Goal: Task Accomplishment & Management: Manage account settings

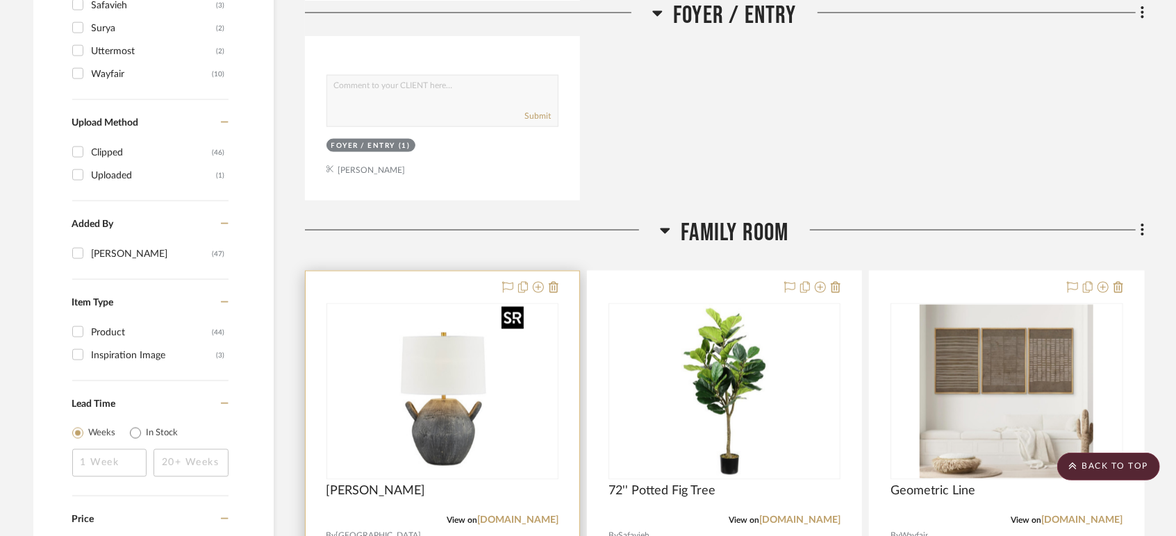
scroll to position [1544, 0]
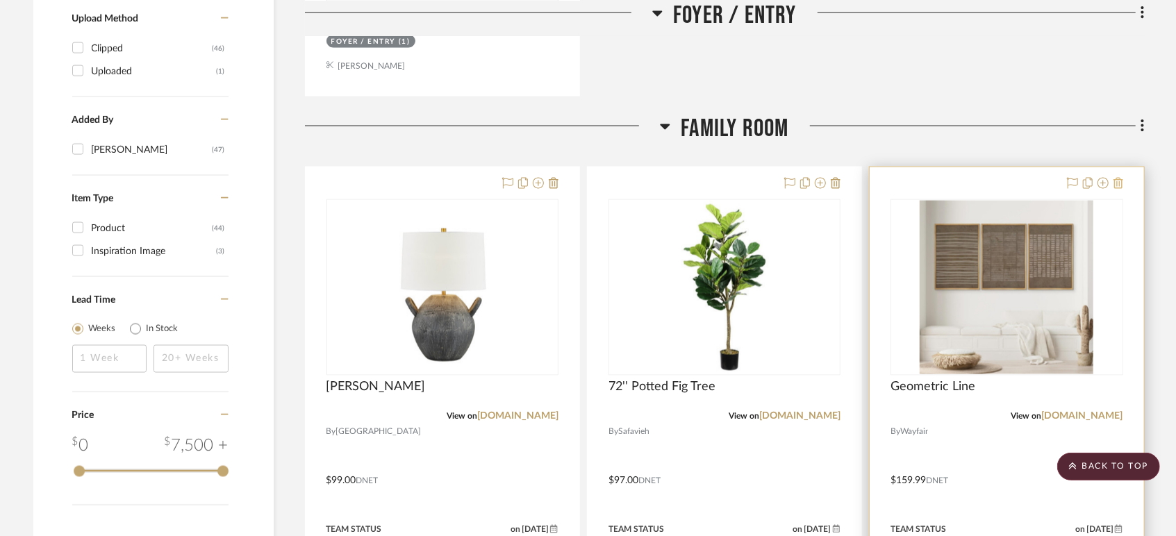
click at [1119, 178] on icon at bounding box center [1119, 183] width 10 height 11
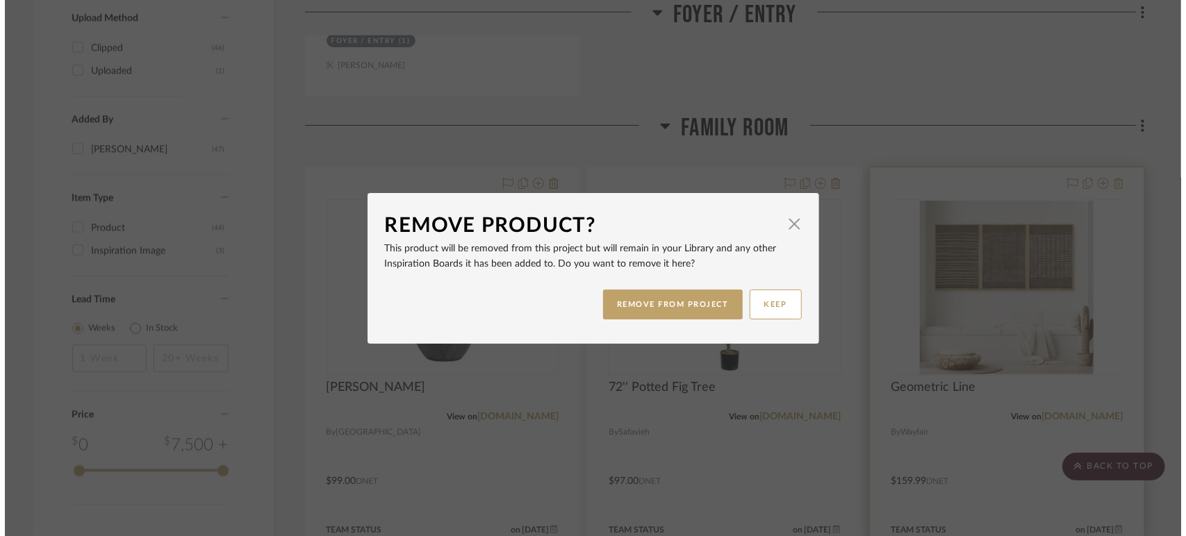
scroll to position [0, 0]
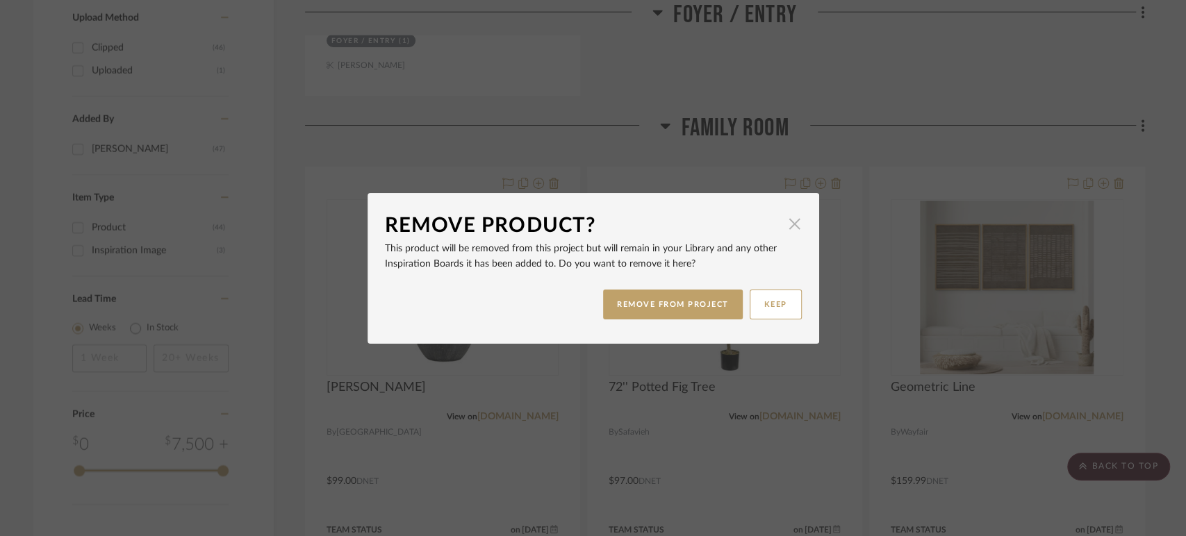
click at [794, 224] on span "button" at bounding box center [795, 225] width 28 height 28
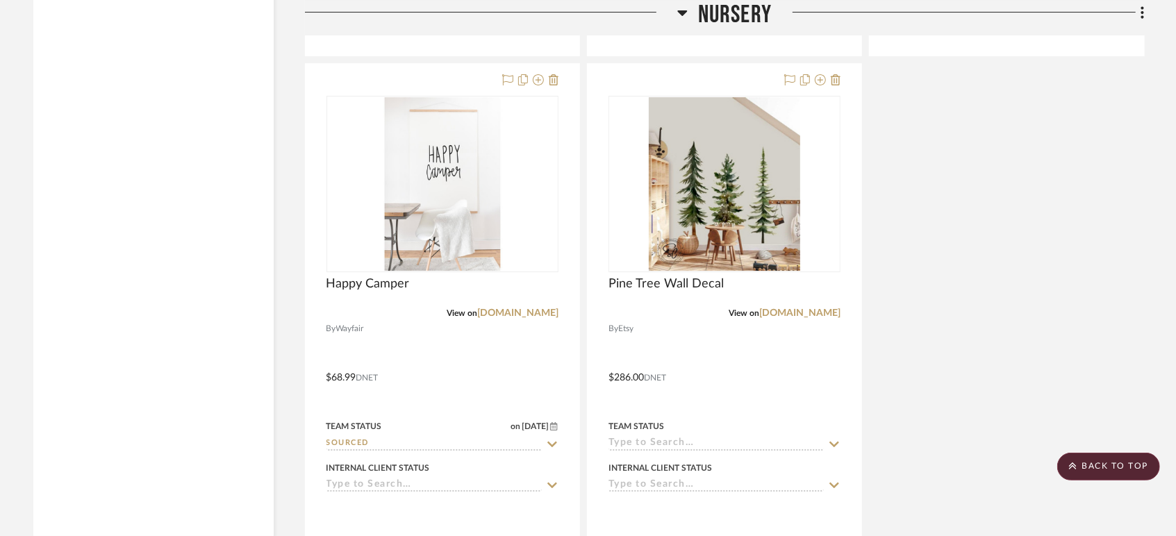
scroll to position [6717, 0]
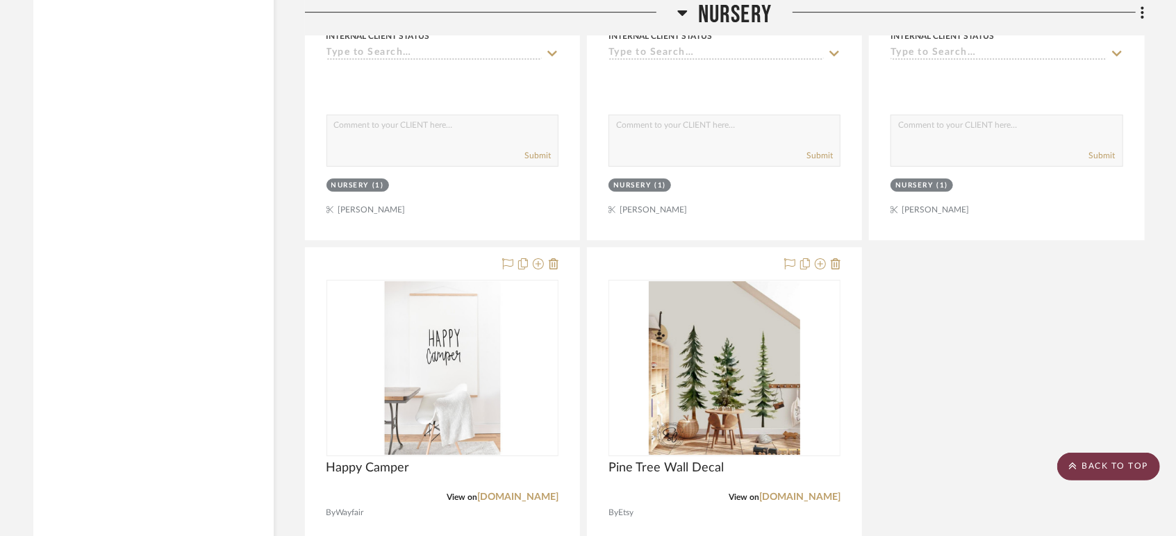
click at [1122, 471] on scroll-to-top-button "BACK TO TOP" at bounding box center [1109, 467] width 103 height 28
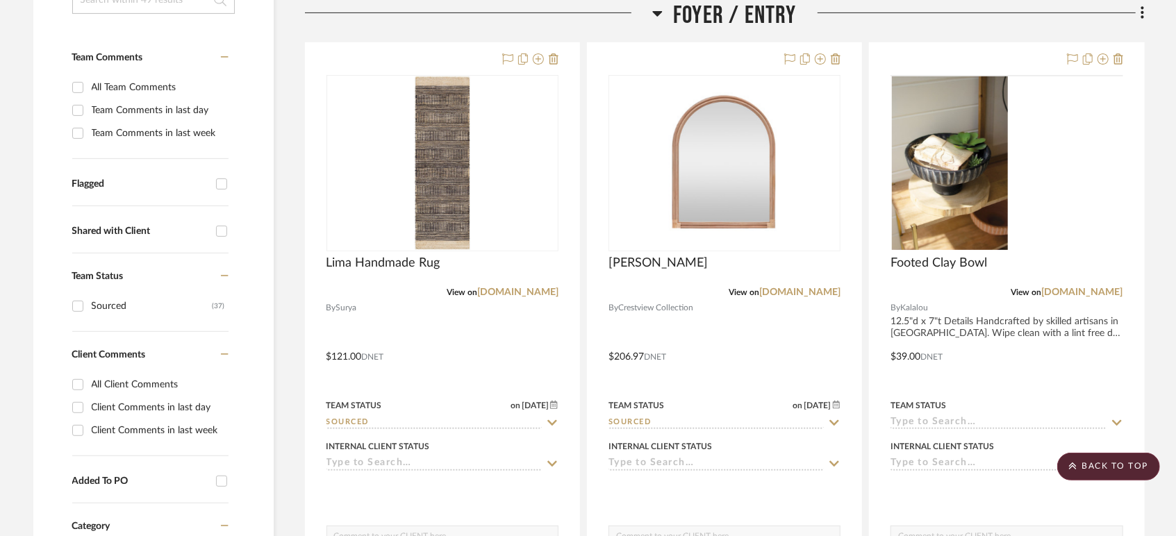
scroll to position [0, 0]
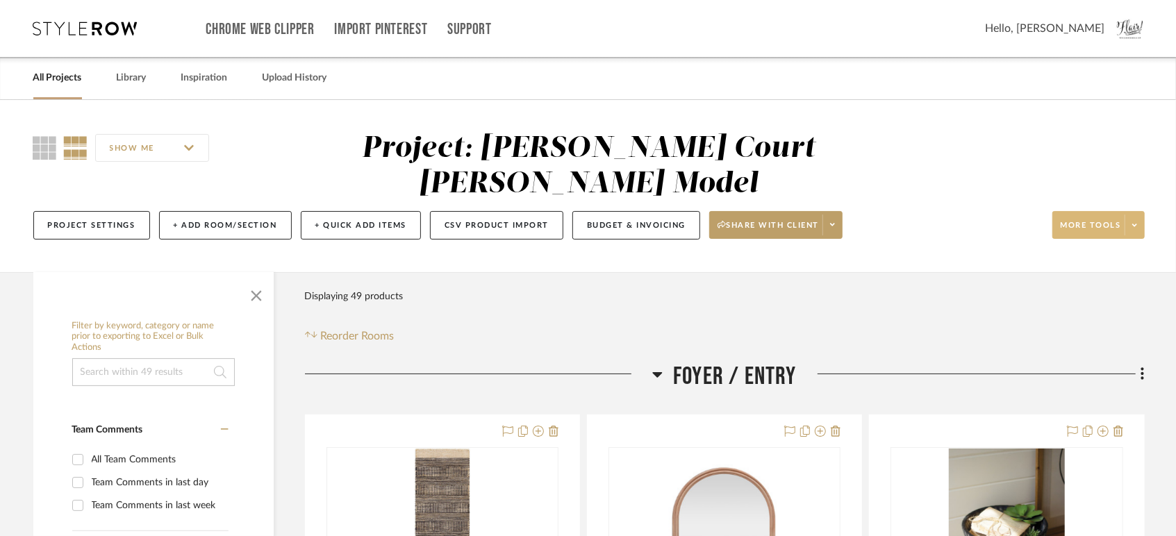
click at [1131, 215] on span at bounding box center [1134, 225] width 19 height 21
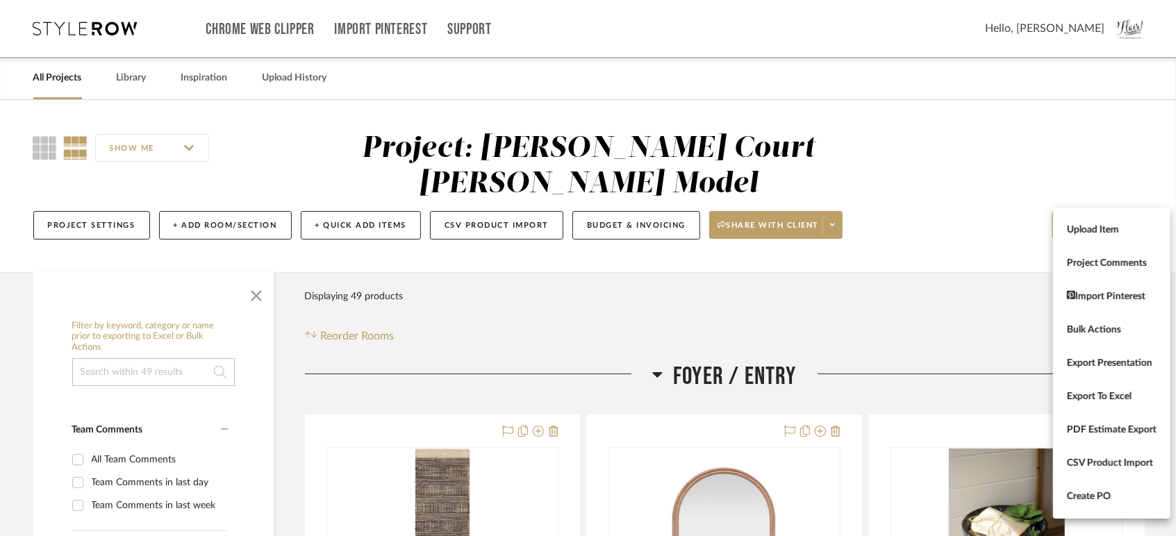
click at [989, 81] on div at bounding box center [588, 268] width 1176 height 536
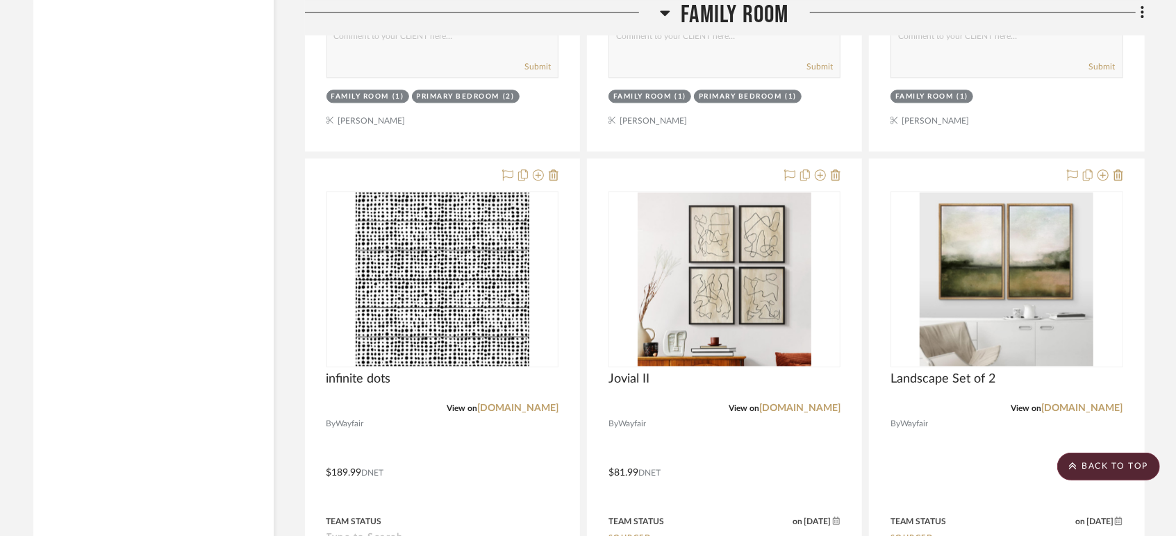
scroll to position [2162, 0]
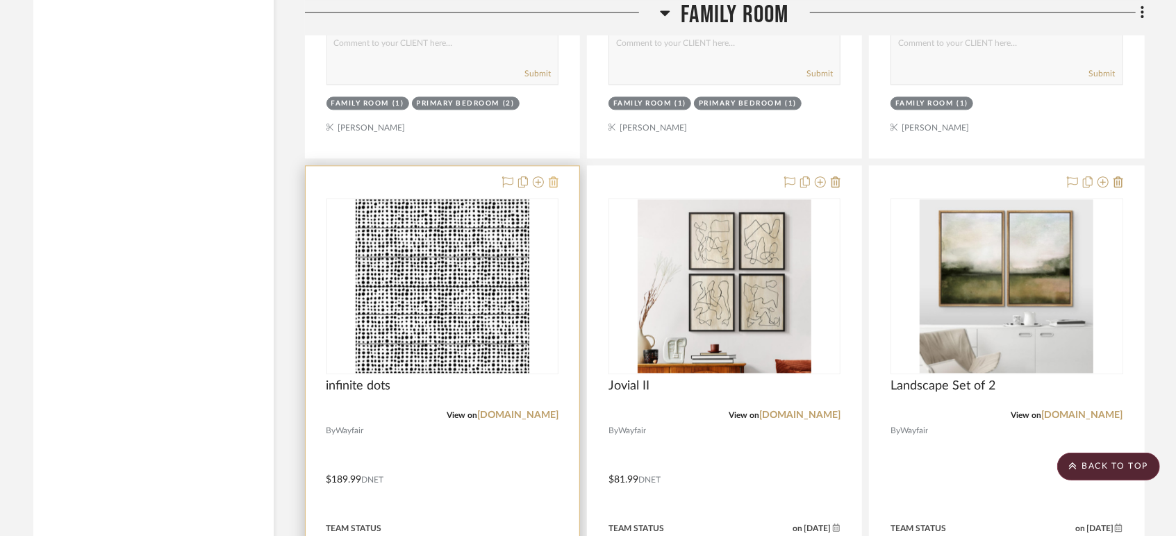
click at [554, 177] on icon at bounding box center [554, 182] width 10 height 11
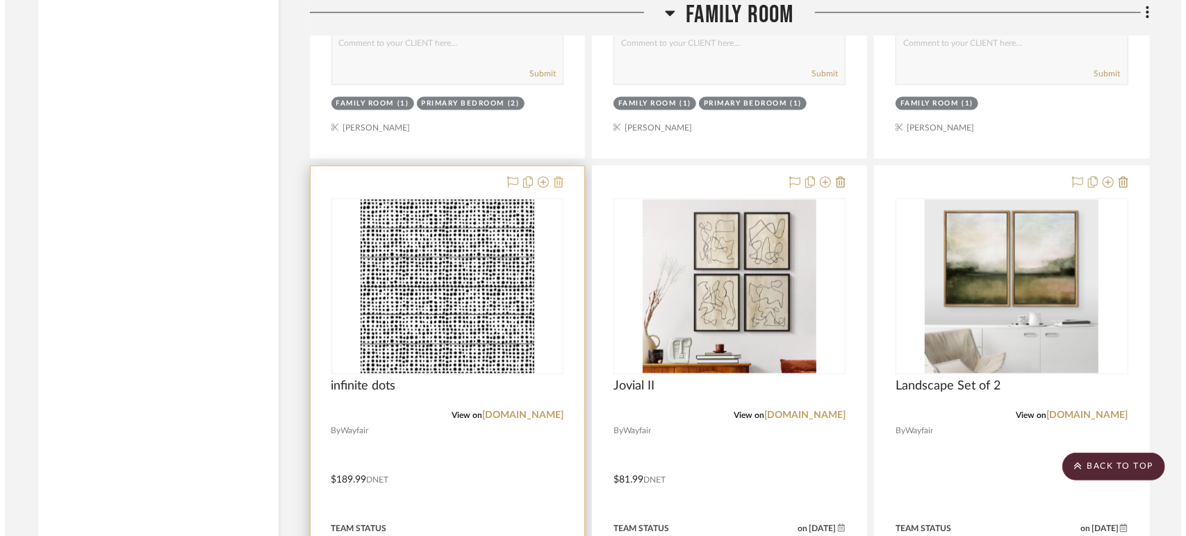
scroll to position [0, 0]
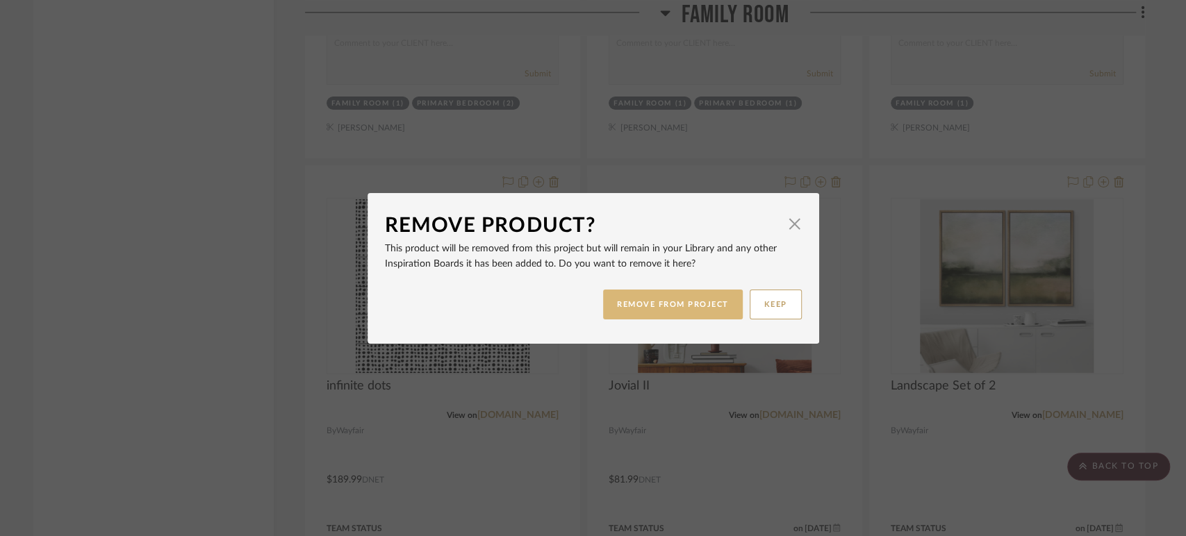
click at [662, 309] on button "REMOVE FROM PROJECT" at bounding box center [673, 305] width 140 height 30
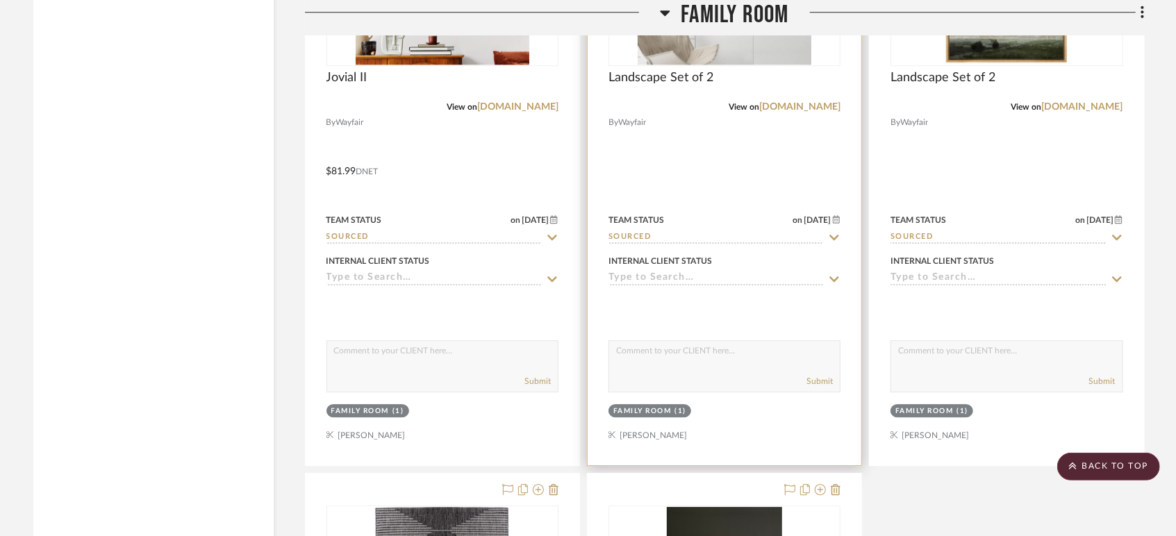
scroll to position [2702, 0]
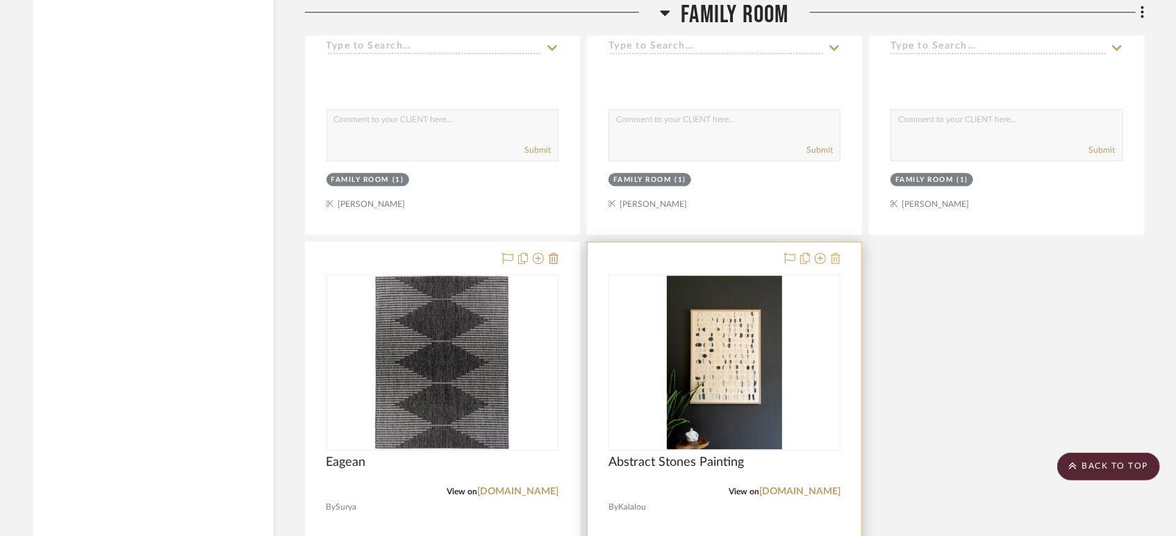
click at [832, 253] on icon at bounding box center [836, 258] width 10 height 11
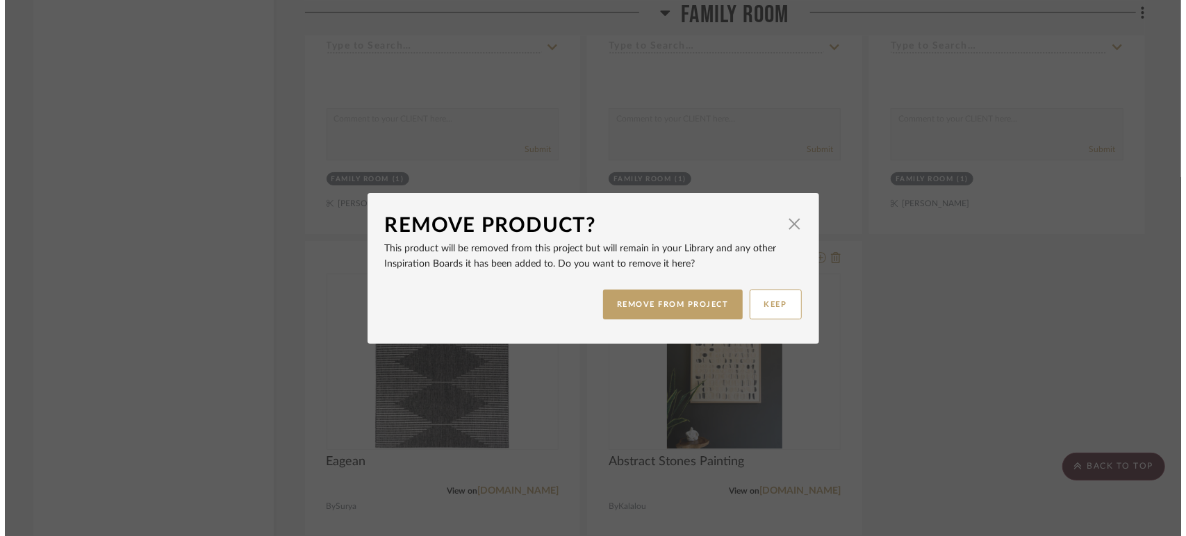
scroll to position [0, 0]
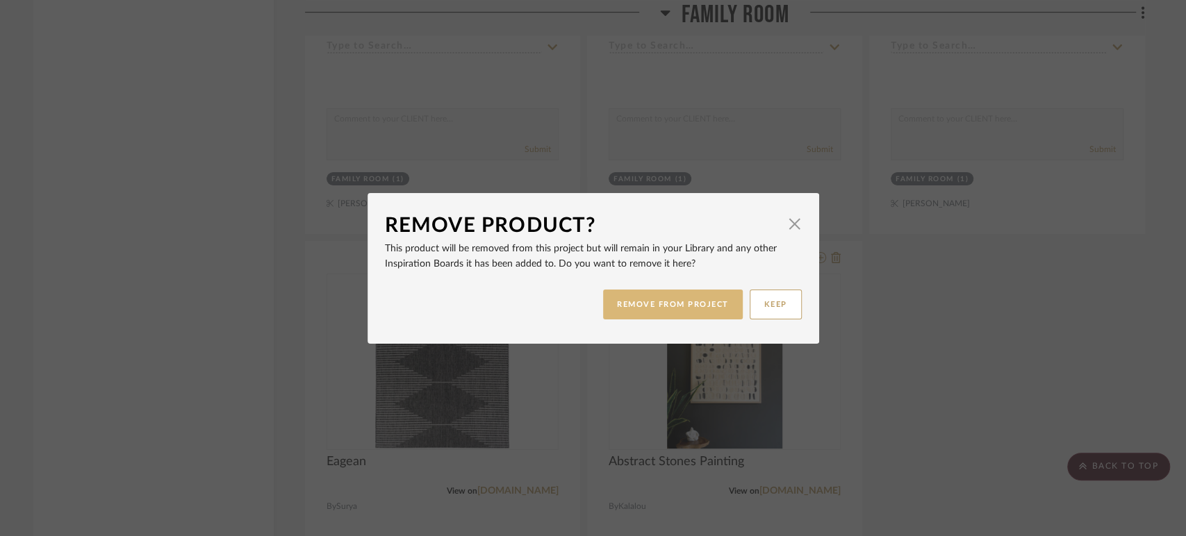
click at [716, 306] on button "REMOVE FROM PROJECT" at bounding box center [673, 305] width 140 height 30
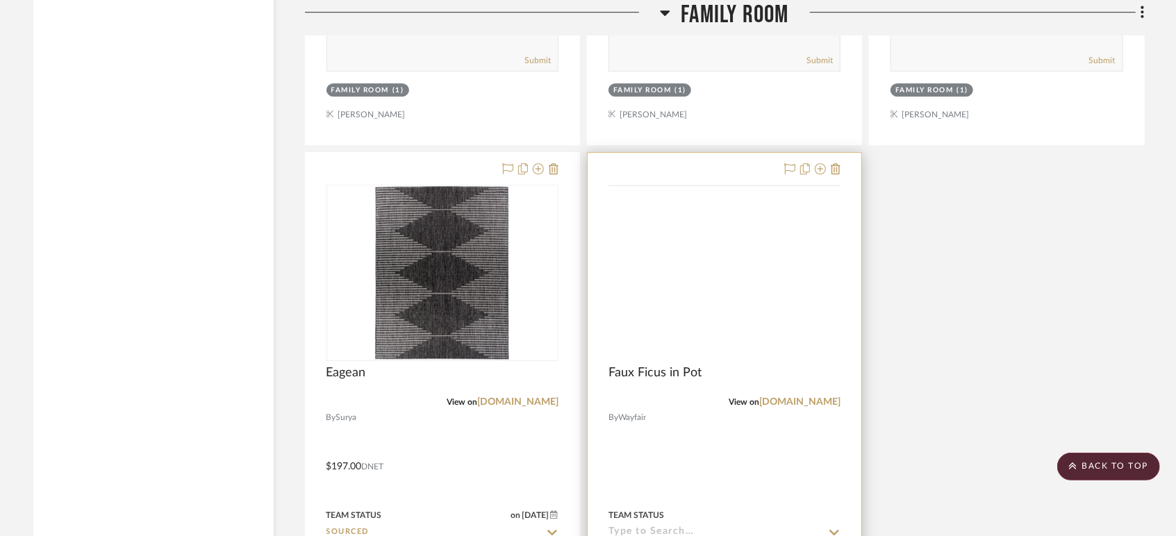
scroll to position [2702, 0]
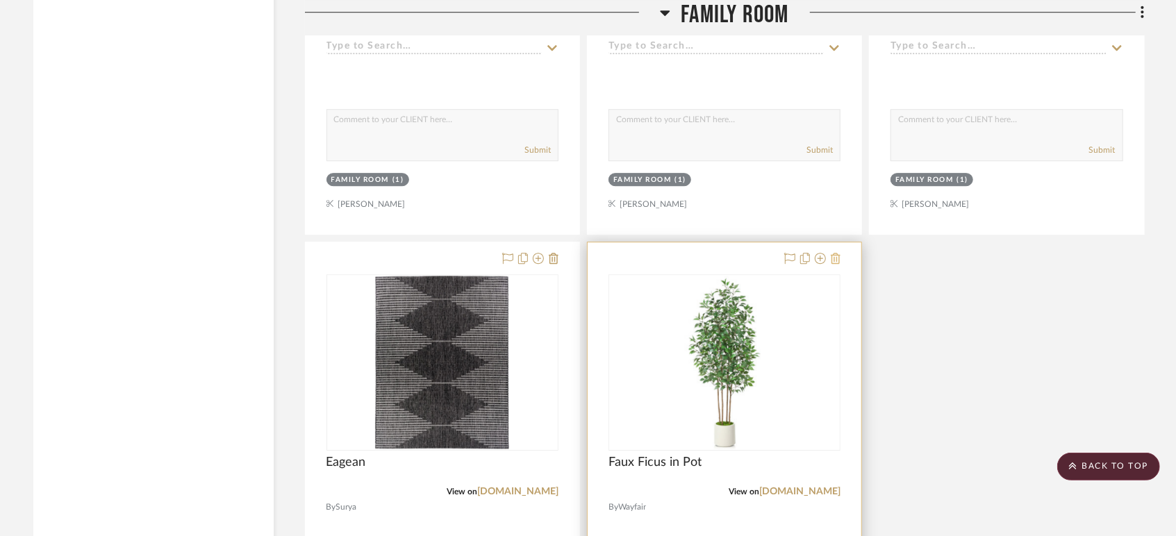
click at [837, 253] on icon at bounding box center [836, 258] width 10 height 11
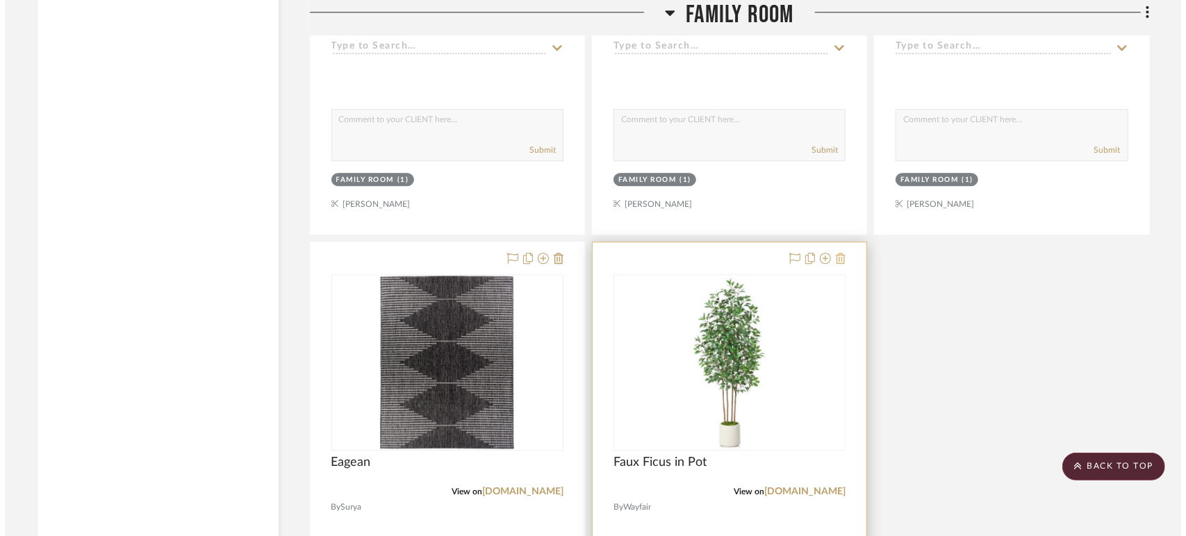
scroll to position [0, 0]
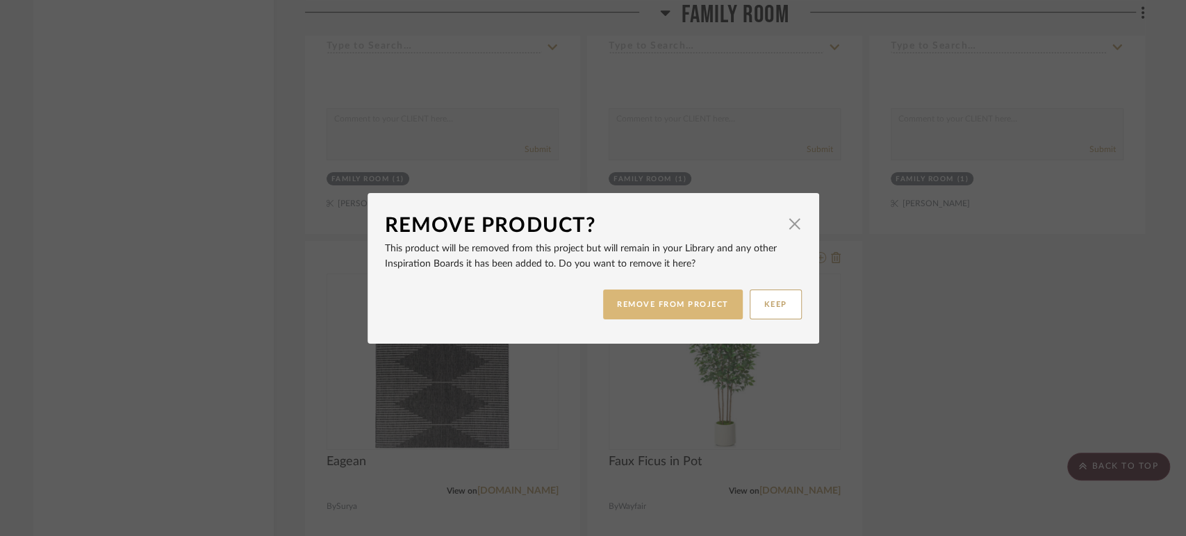
click at [690, 305] on button "REMOVE FROM PROJECT" at bounding box center [673, 305] width 140 height 30
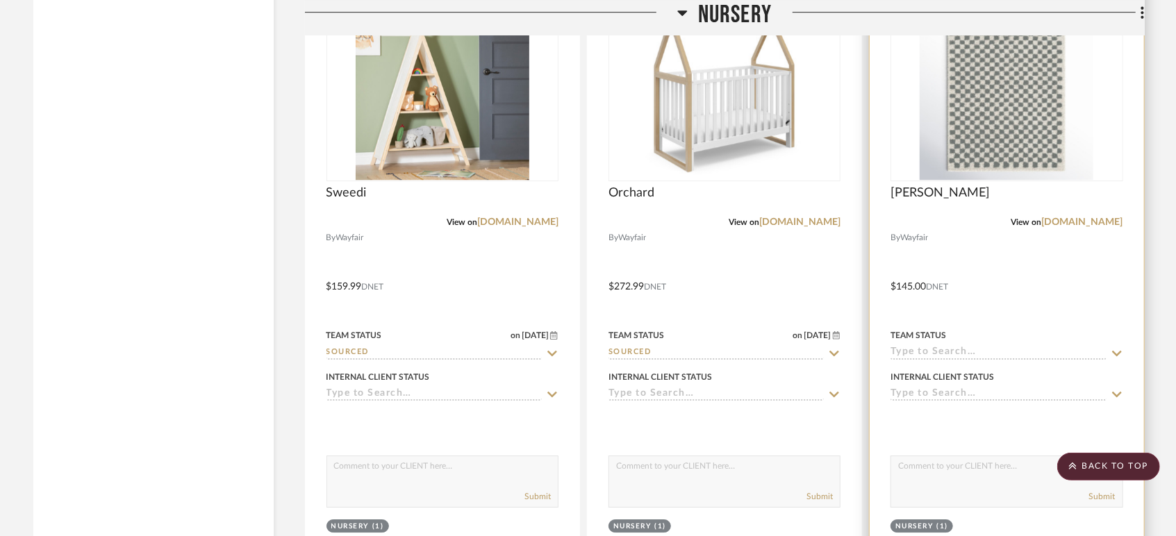
scroll to position [6408, 0]
